Goal: Find specific page/section: Find specific page/section

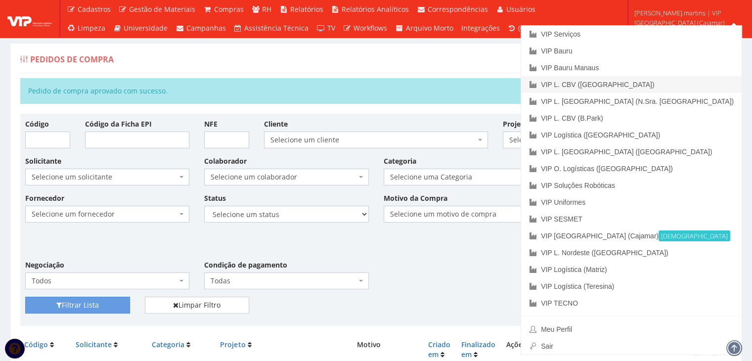
click at [695, 87] on link "VIP L. CBV ([GEOGRAPHIC_DATA])" at bounding box center [631, 84] width 220 height 17
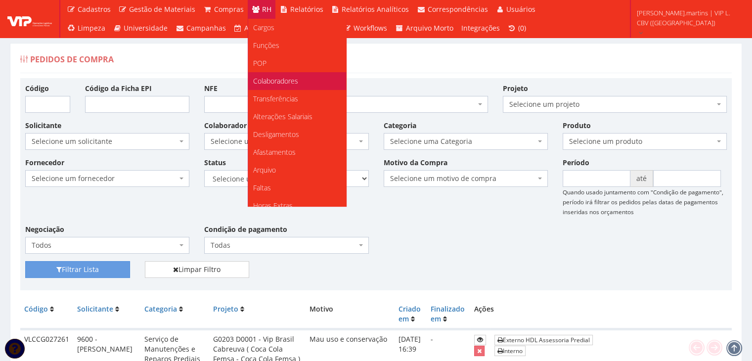
click at [276, 79] on span "Colaboradores" at bounding box center [275, 80] width 45 height 9
